Goal: Task Accomplishment & Management: Use online tool/utility

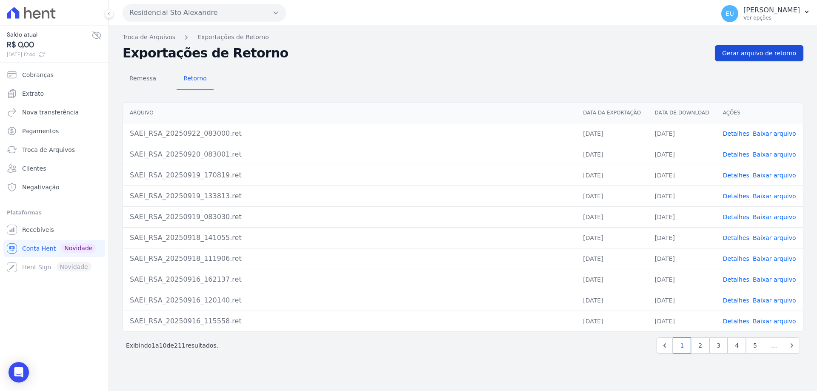
click at [782, 51] on span "Gerar arquivo de retorno" at bounding box center [759, 53] width 74 height 9
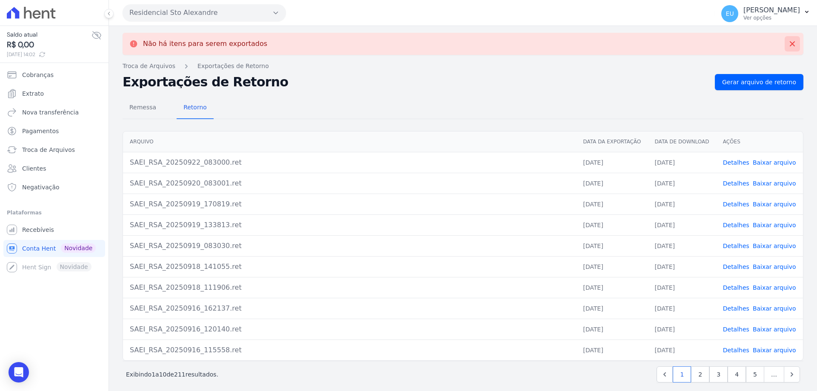
click at [788, 40] on icon at bounding box center [792, 44] width 9 height 9
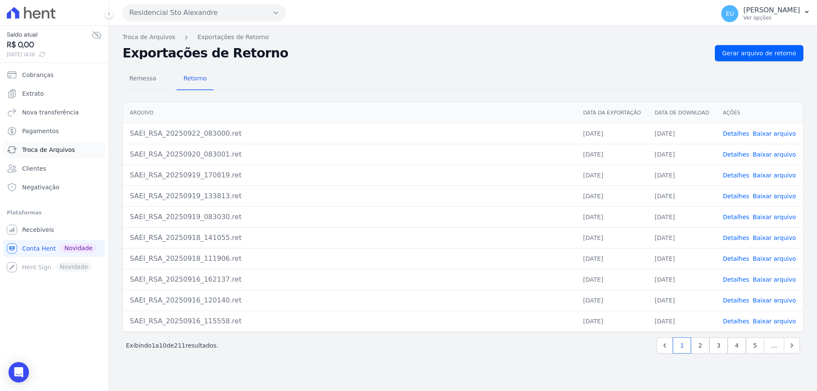
click at [49, 148] on span "Troca de Arquivos" at bounding box center [48, 150] width 53 height 9
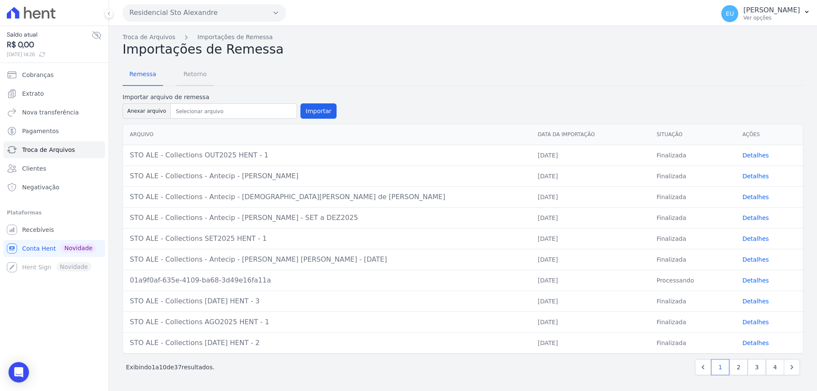
click at [184, 73] on span "Retorno" at bounding box center [195, 74] width 34 height 17
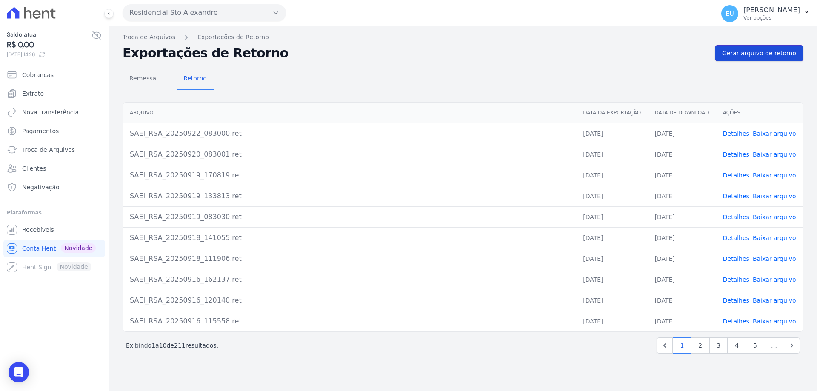
click at [767, 50] on span "Gerar arquivo de retorno" at bounding box center [759, 53] width 74 height 9
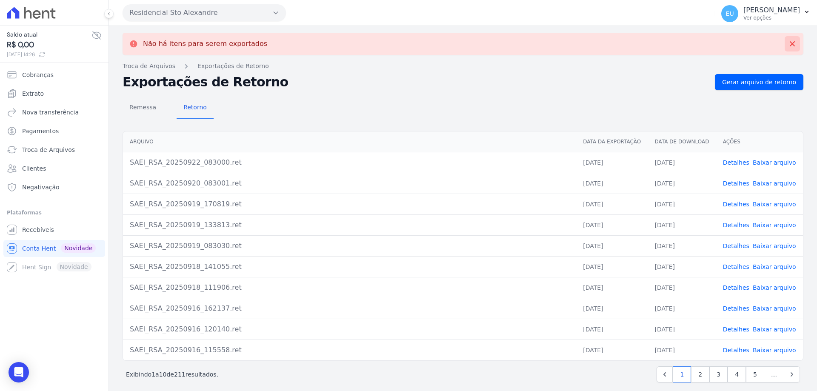
click at [788, 43] on icon at bounding box center [792, 44] width 9 height 9
